Goal: Find specific page/section: Find specific page/section

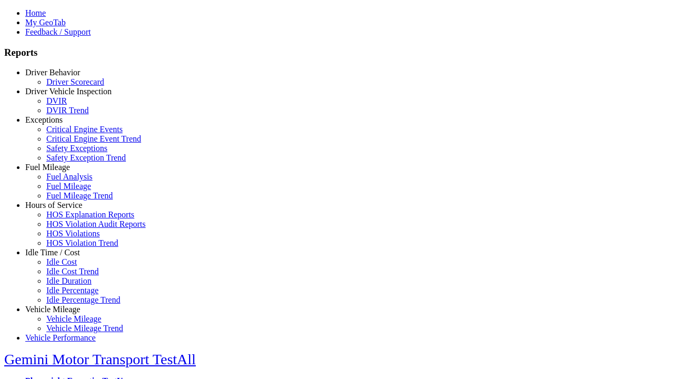
click at [61, 257] on link "Idle Time / Cost" at bounding box center [52, 252] width 55 height 9
click at [68, 266] on link "Idle Cost" at bounding box center [61, 261] width 31 height 9
select select "**"
select select
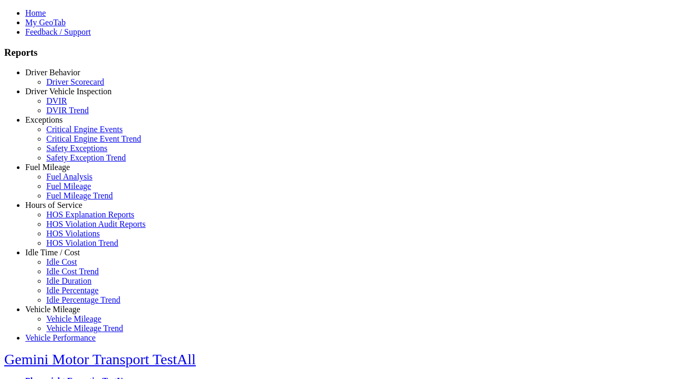
select select
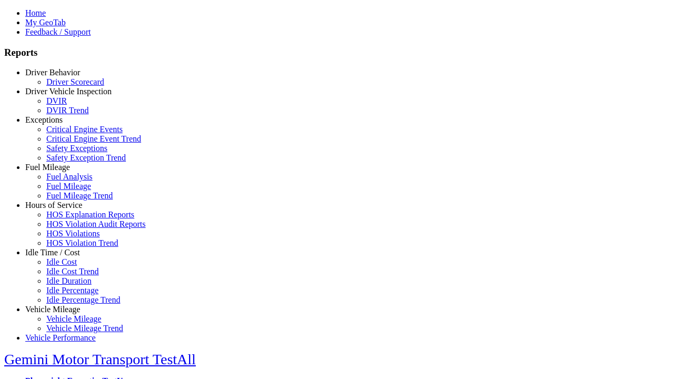
select select
